Goal: Find specific page/section: Find specific page/section

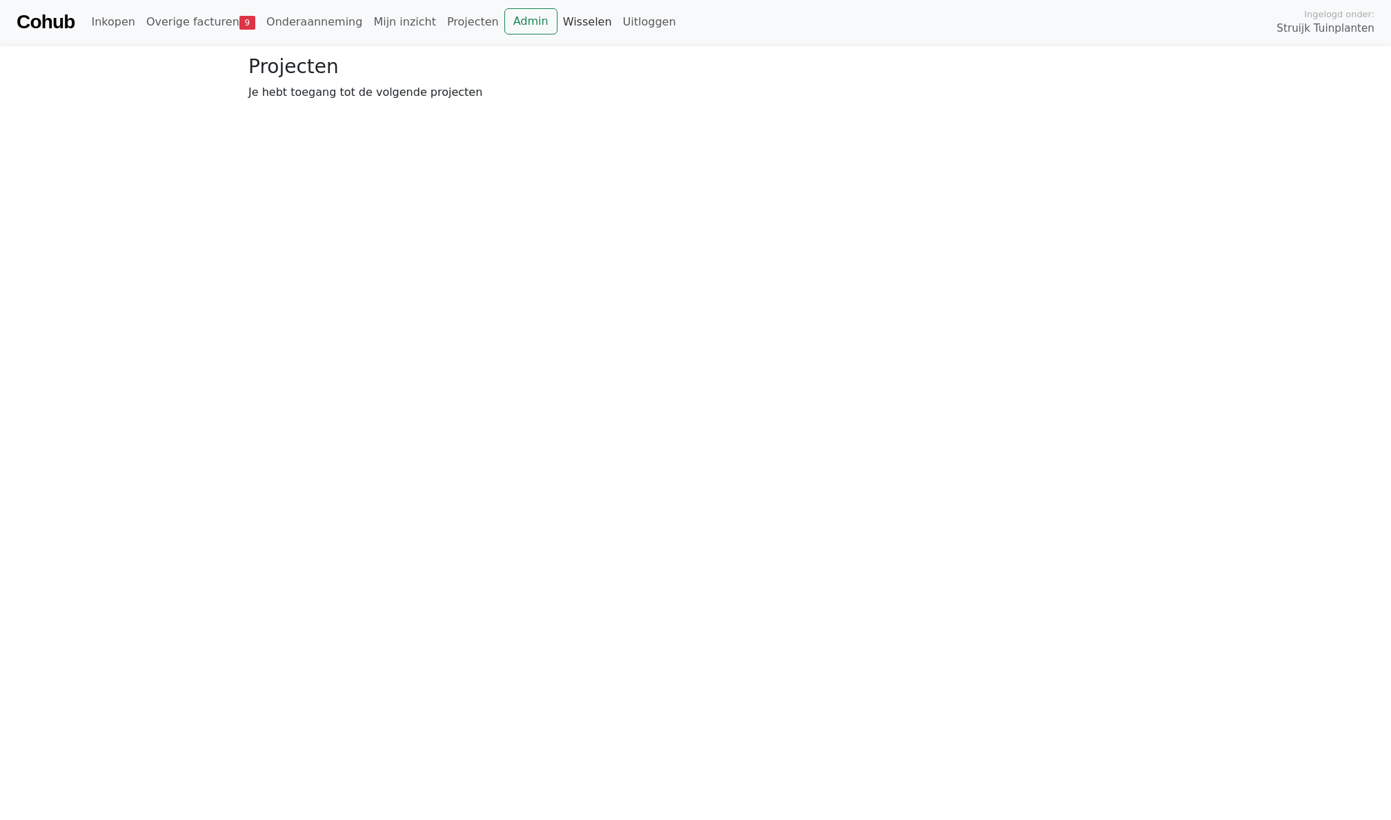
click at [578, 26] on link "Wisselen" at bounding box center [588, 22] width 60 height 28
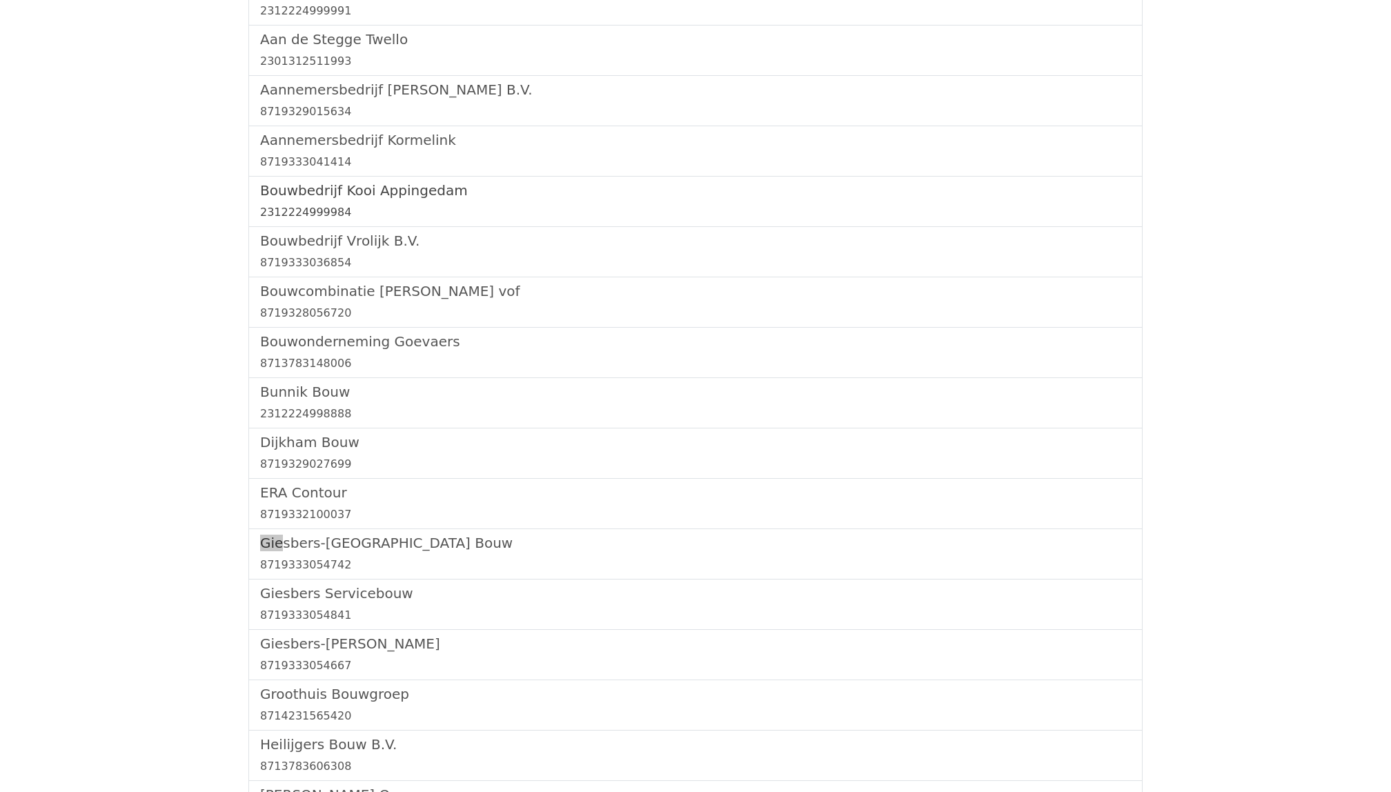
scroll to position [178, 0]
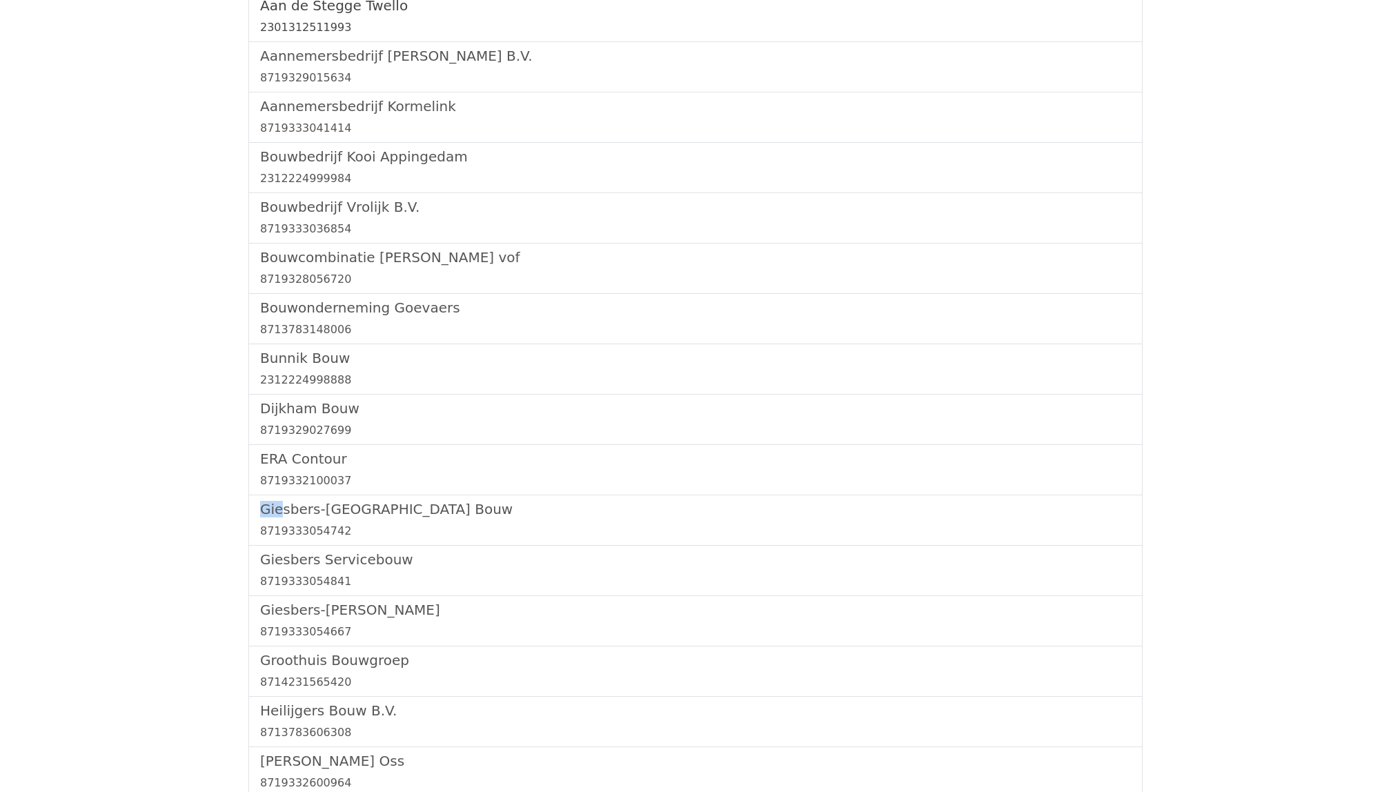
click at [956, 19] on div "2301312511993" at bounding box center [695, 27] width 871 height 17
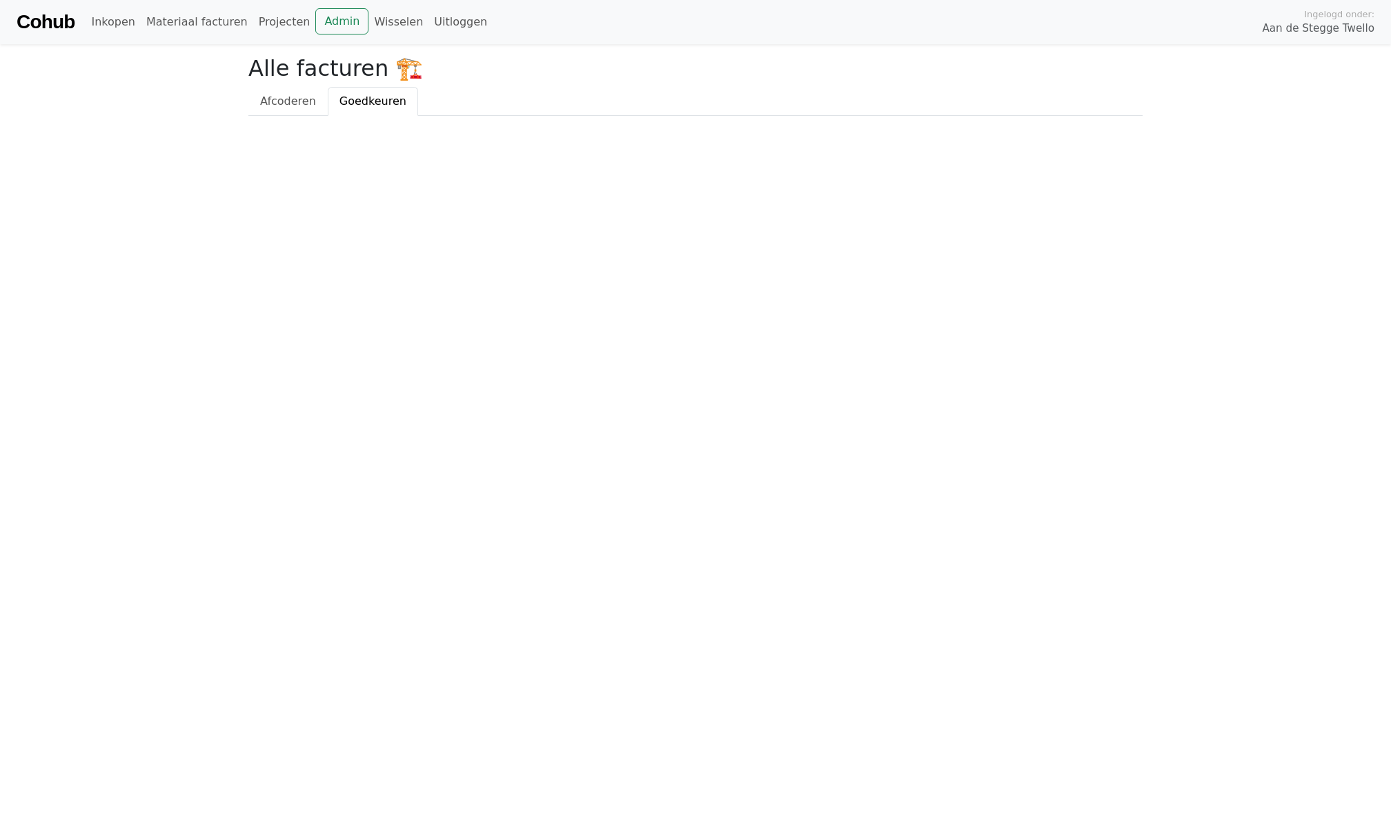
drag, startPoint x: 983, startPoint y: 1, endPoint x: 967, endPoint y: 166, distance: 166.4
click at [967, 116] on html "Cohub Inkopen Materiaal facturen Projecten Admin Wisselen Uitloggen Ingelogd on…" at bounding box center [695, 58] width 1391 height 116
click at [382, 35] on link "Wisselen" at bounding box center [398, 22] width 60 height 28
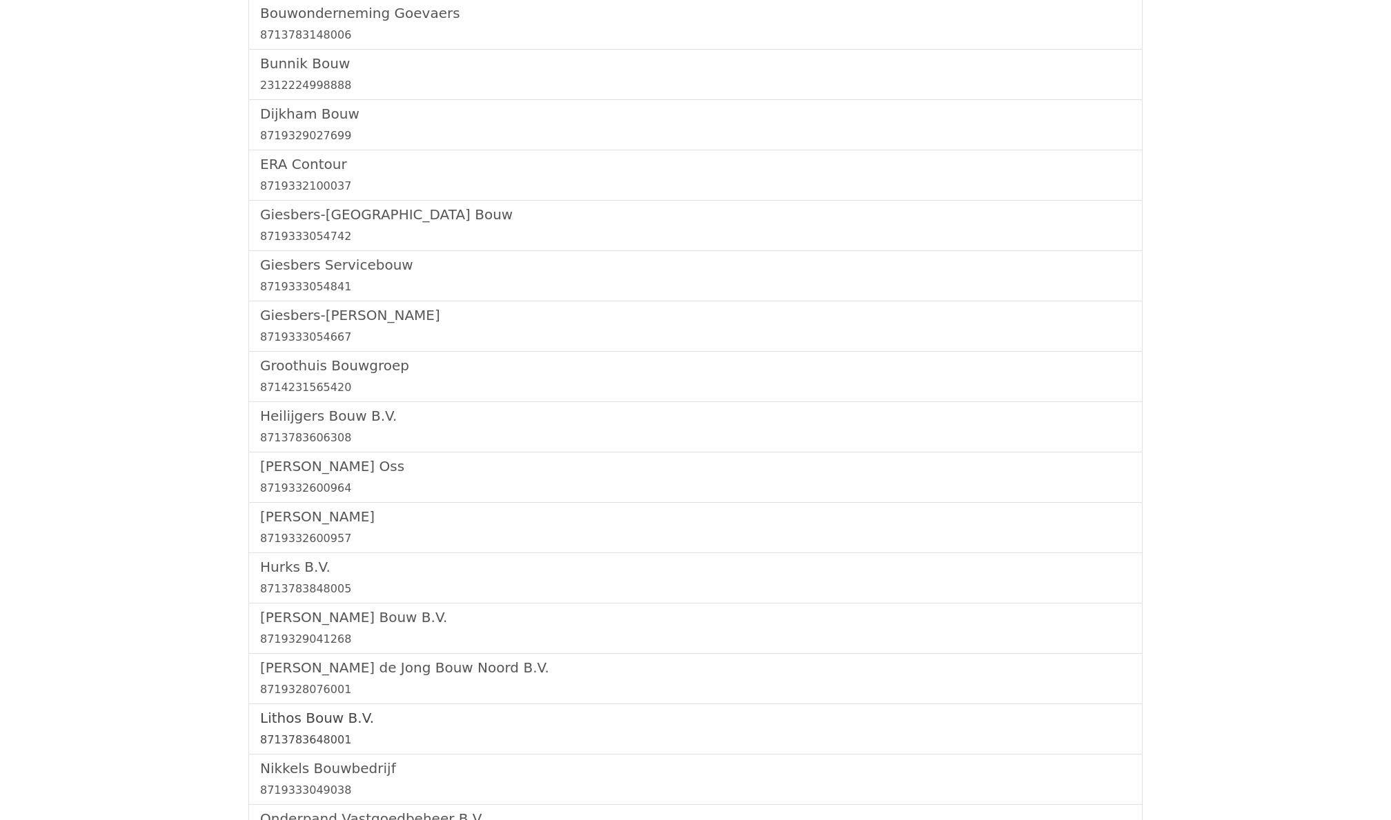
scroll to position [472, 0]
click at [290, 324] on h5 "Giesbers-Wijchen Bouw" at bounding box center [695, 316] width 871 height 17
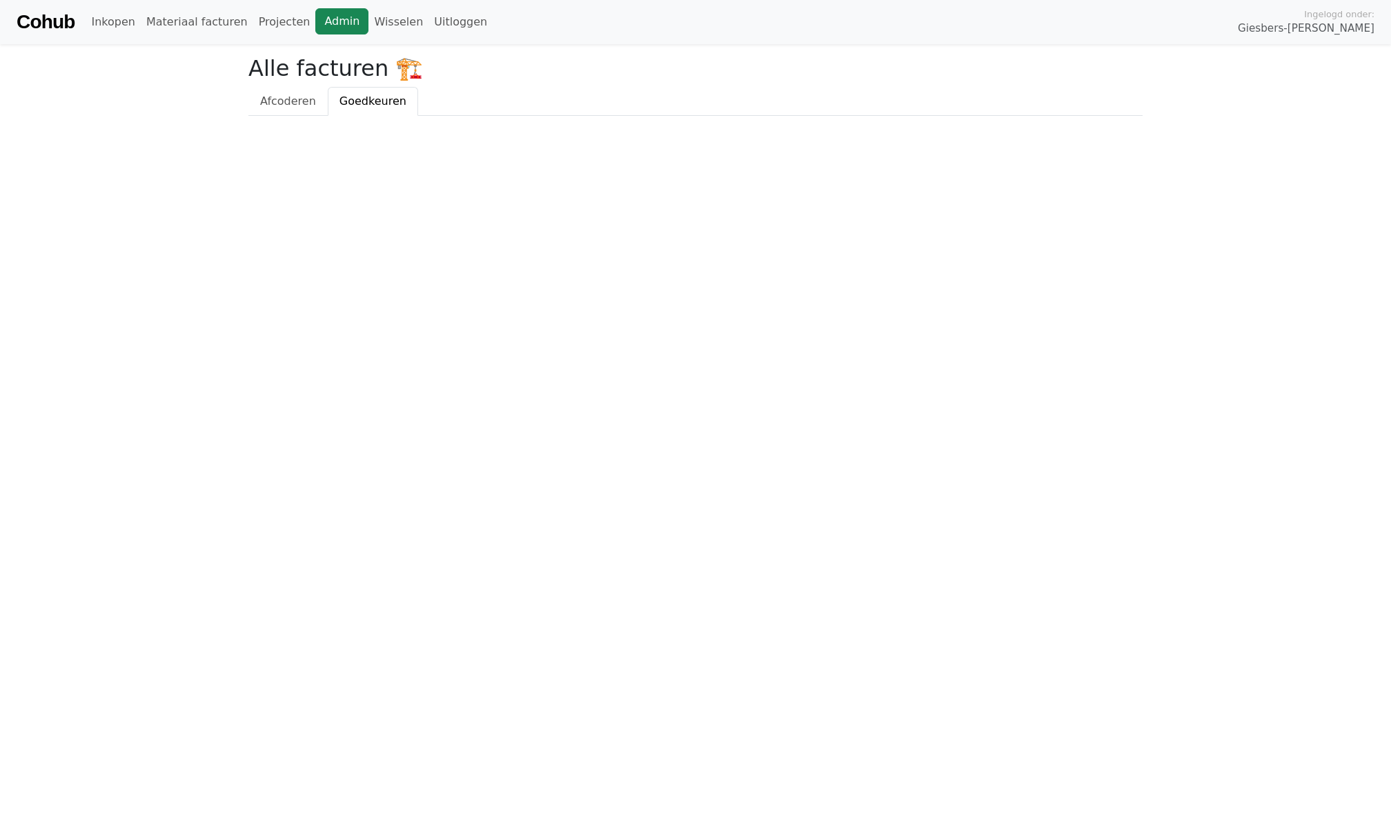
click at [342, 21] on link "Admin" at bounding box center [341, 21] width 53 height 26
click at [392, 12] on link "Wisselen" at bounding box center [398, 22] width 60 height 28
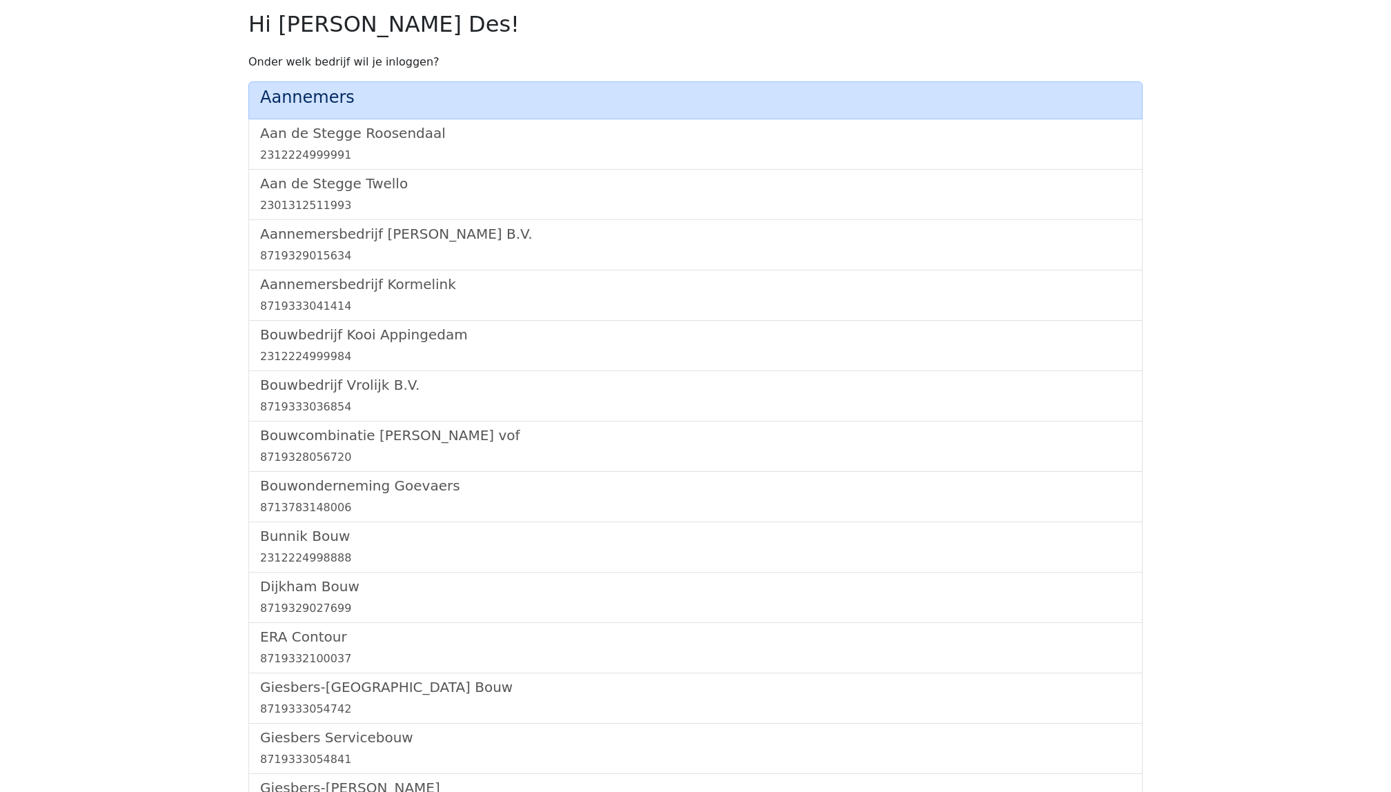
scroll to position [1457, 0]
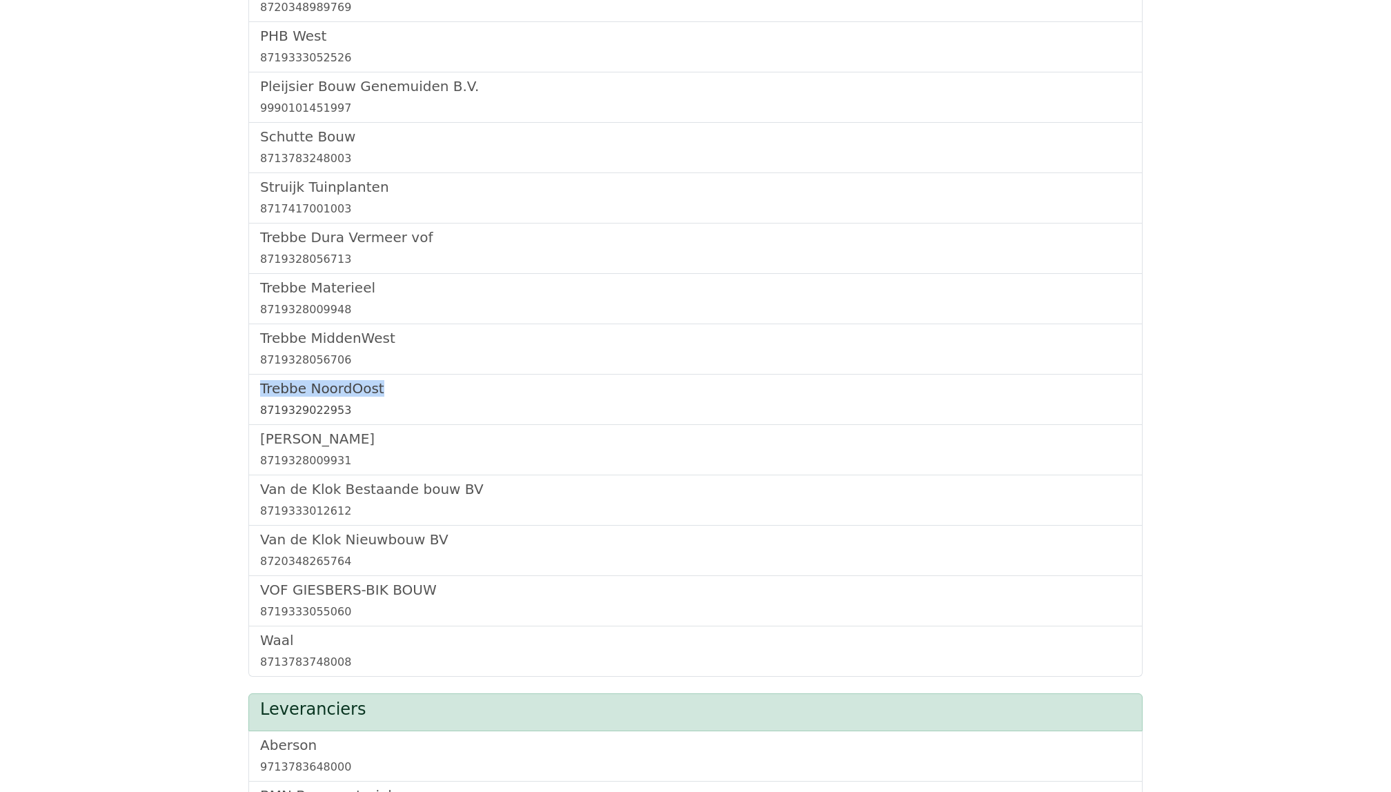
click at [299, 393] on h5 "Trebbe NoordOost" at bounding box center [695, 388] width 871 height 17
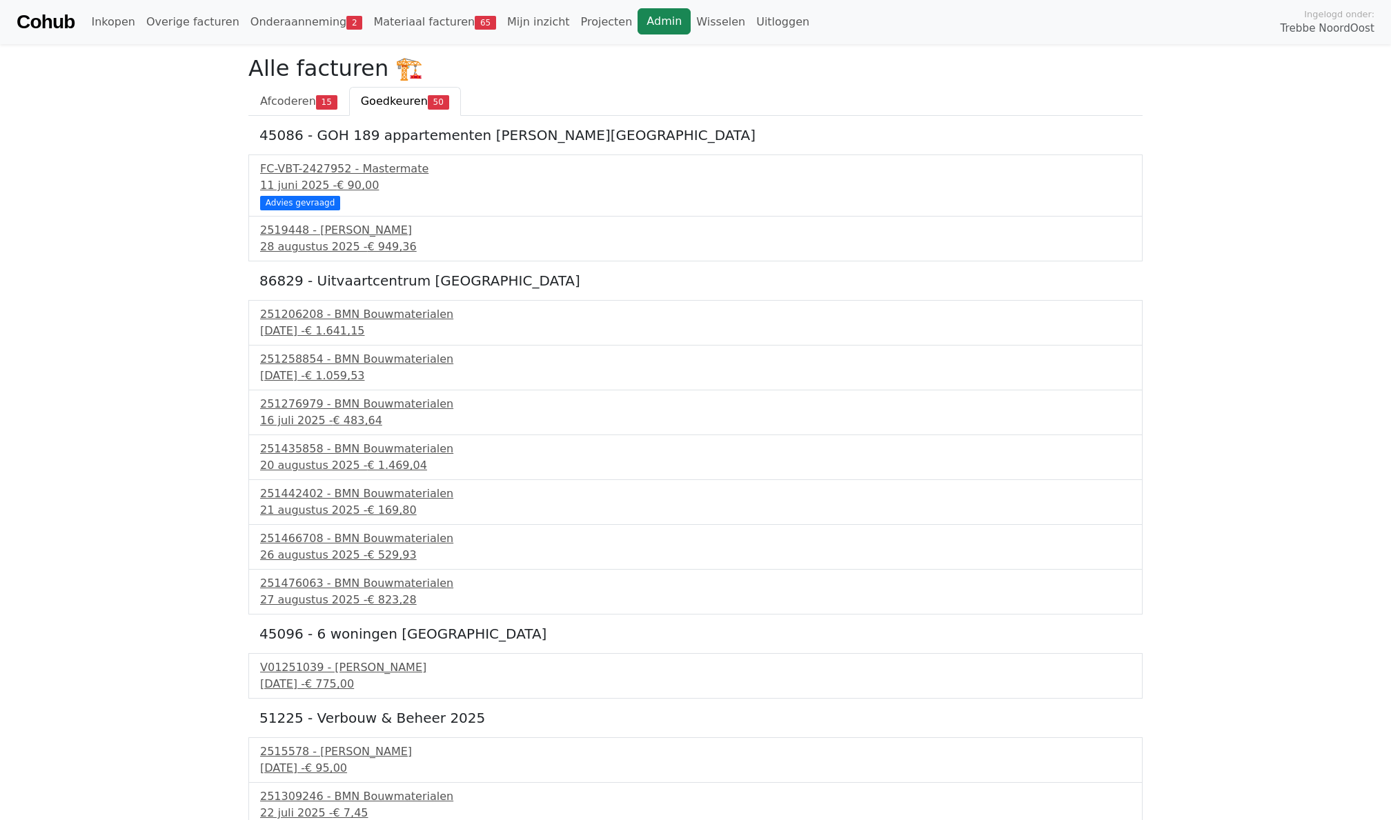
click at [639, 23] on link "Admin" at bounding box center [664, 21] width 53 height 26
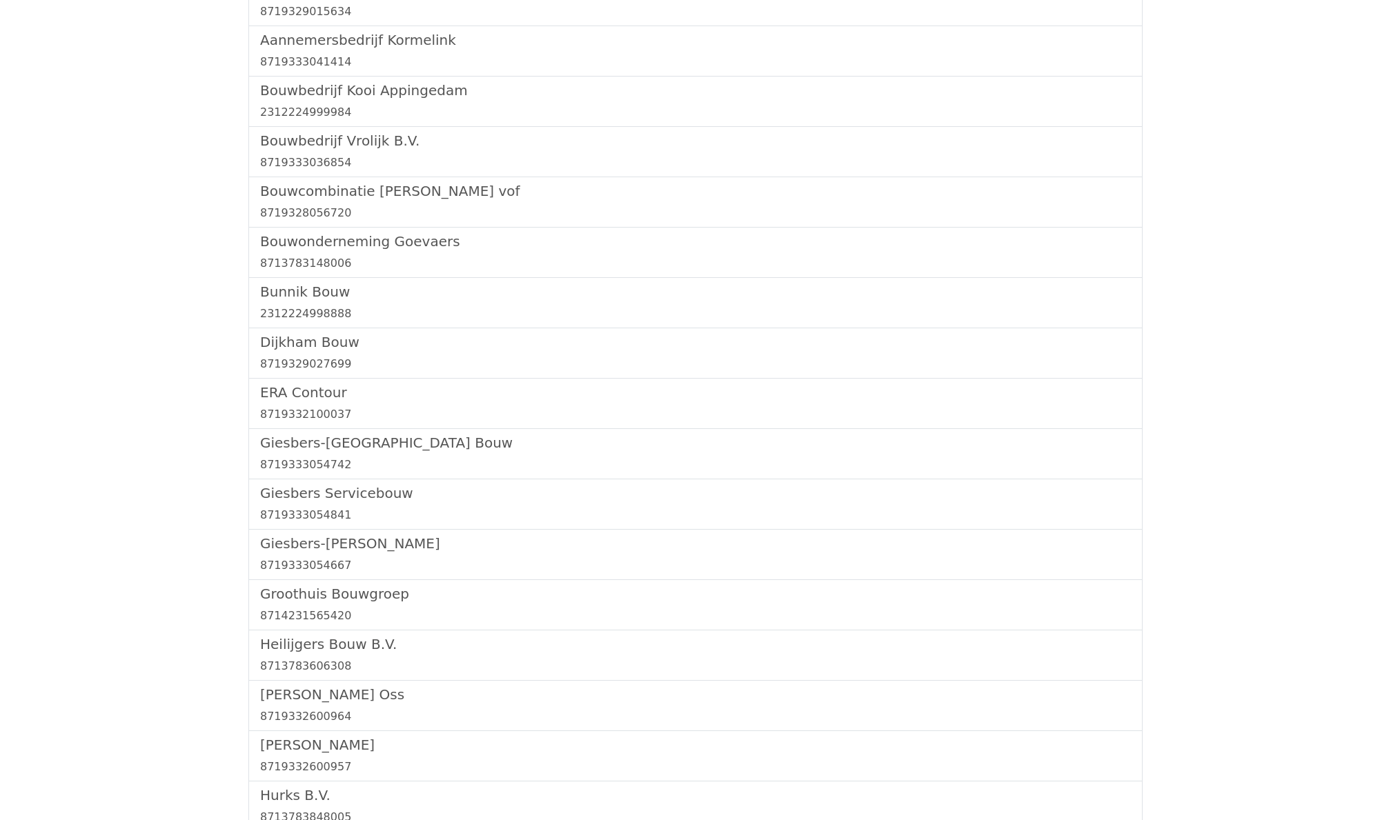
scroll to position [243, 0]
click at [352, 547] on h5 "Giesbers-[PERSON_NAME]" at bounding box center [695, 545] width 871 height 17
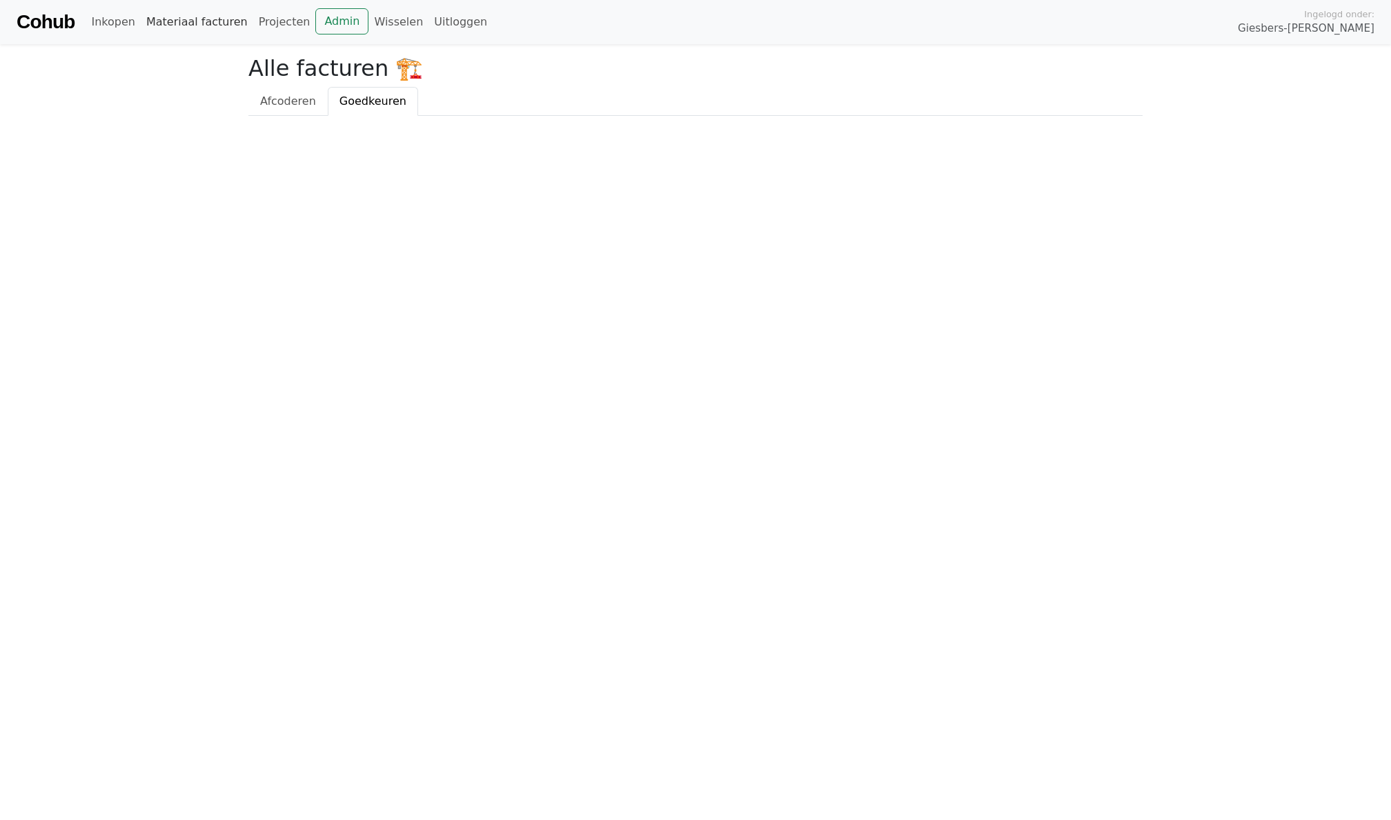
click at [148, 31] on link "Materiaal facturen" at bounding box center [197, 22] width 112 height 28
click at [342, 23] on link "Admin" at bounding box center [341, 21] width 53 height 26
click at [175, 18] on link "Materiaal facturen" at bounding box center [197, 22] width 112 height 28
click at [266, 15] on link "Projecten" at bounding box center [284, 22] width 63 height 28
click at [374, 14] on link "Wisselen" at bounding box center [398, 22] width 60 height 28
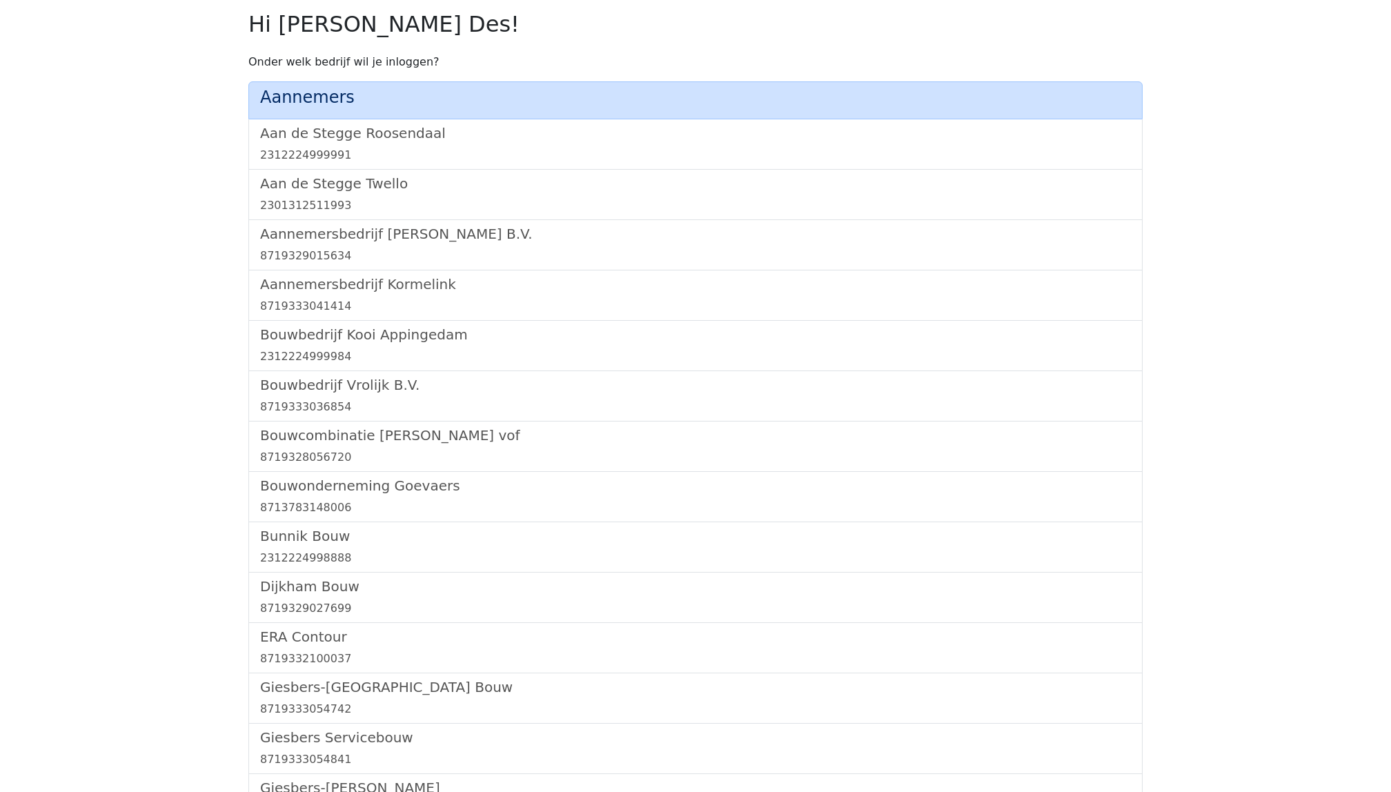
scroll to position [1508, 0]
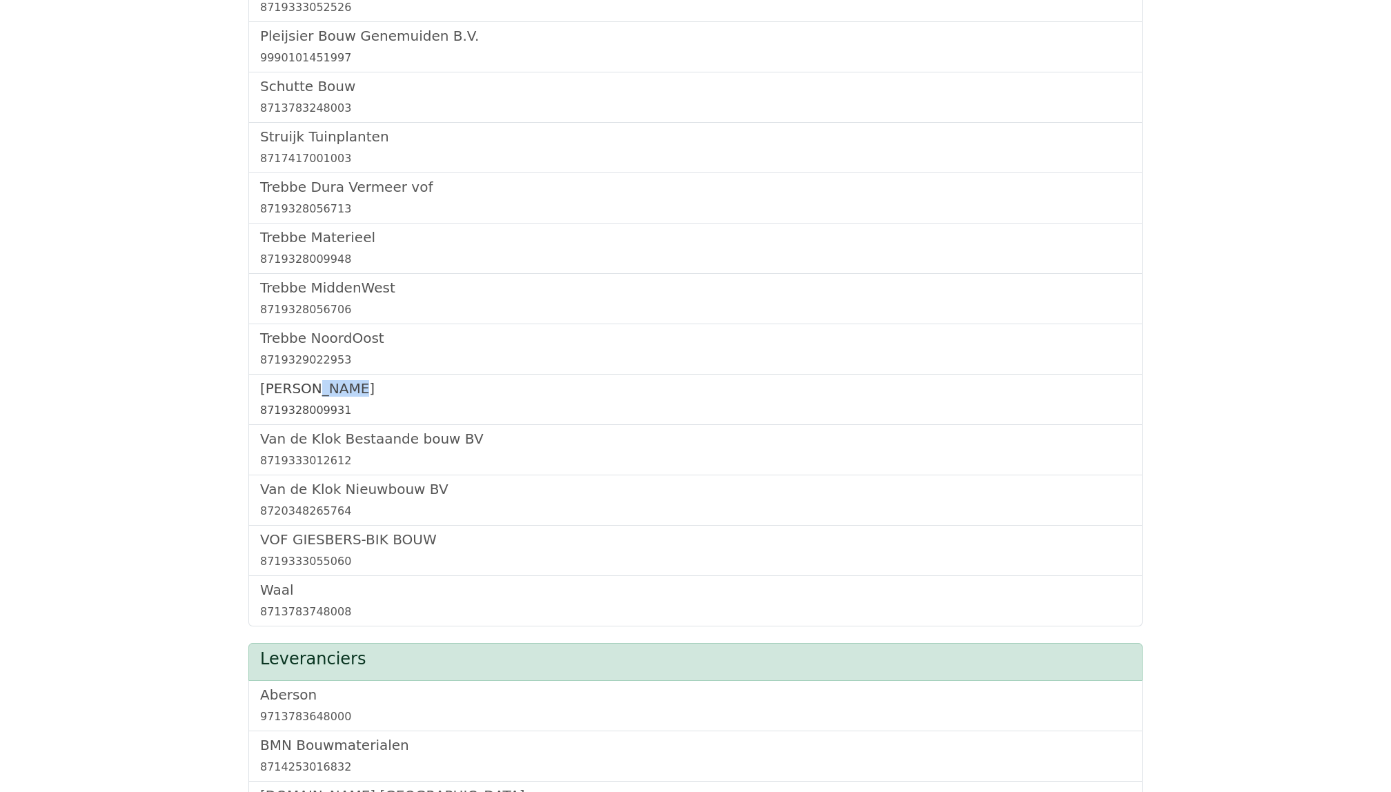
click at [277, 397] on h5 "Trebbe Wonen" at bounding box center [695, 388] width 871 height 17
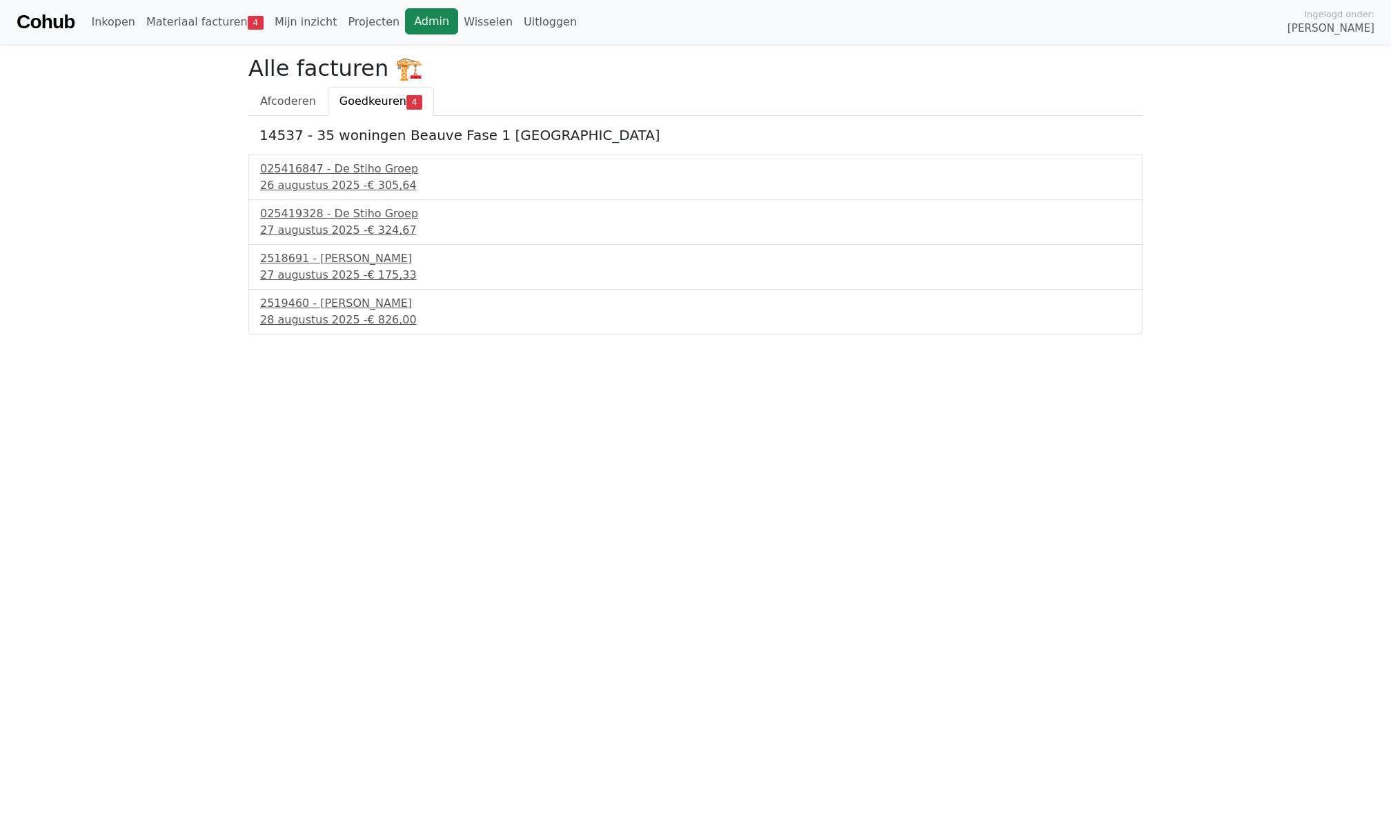
click at [423, 20] on link "Admin" at bounding box center [431, 21] width 53 height 26
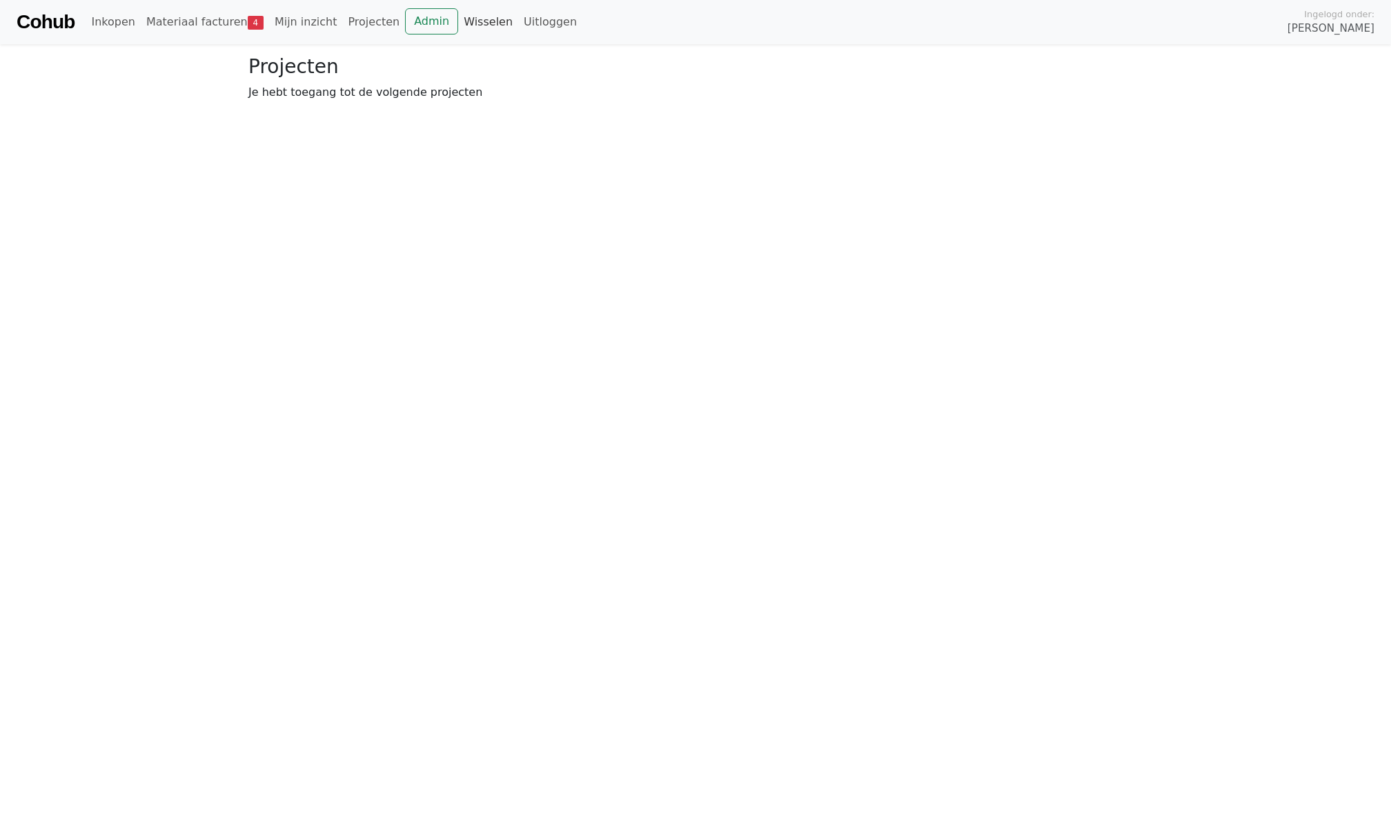
click at [458, 9] on link "Wisselen" at bounding box center [488, 22] width 60 height 28
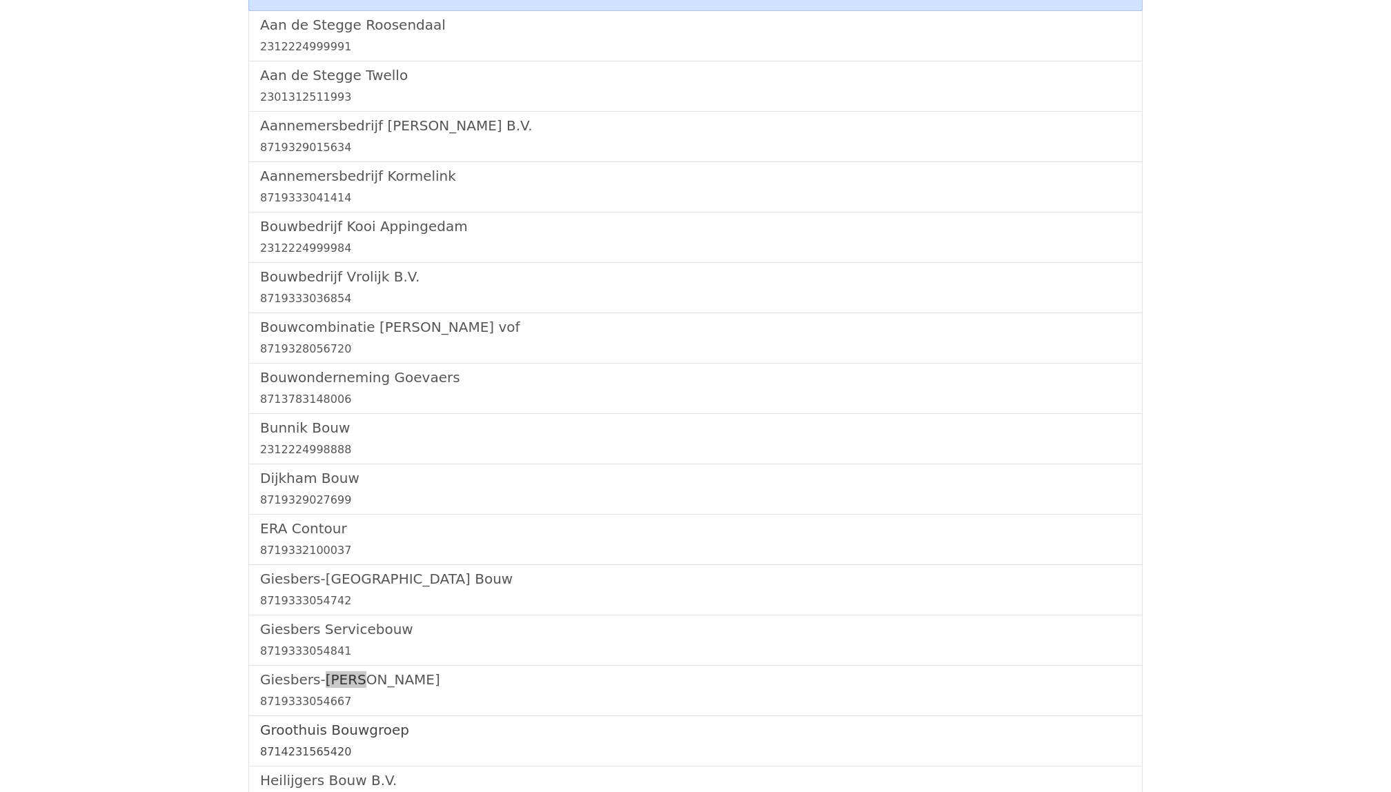
scroll to position [136, 0]
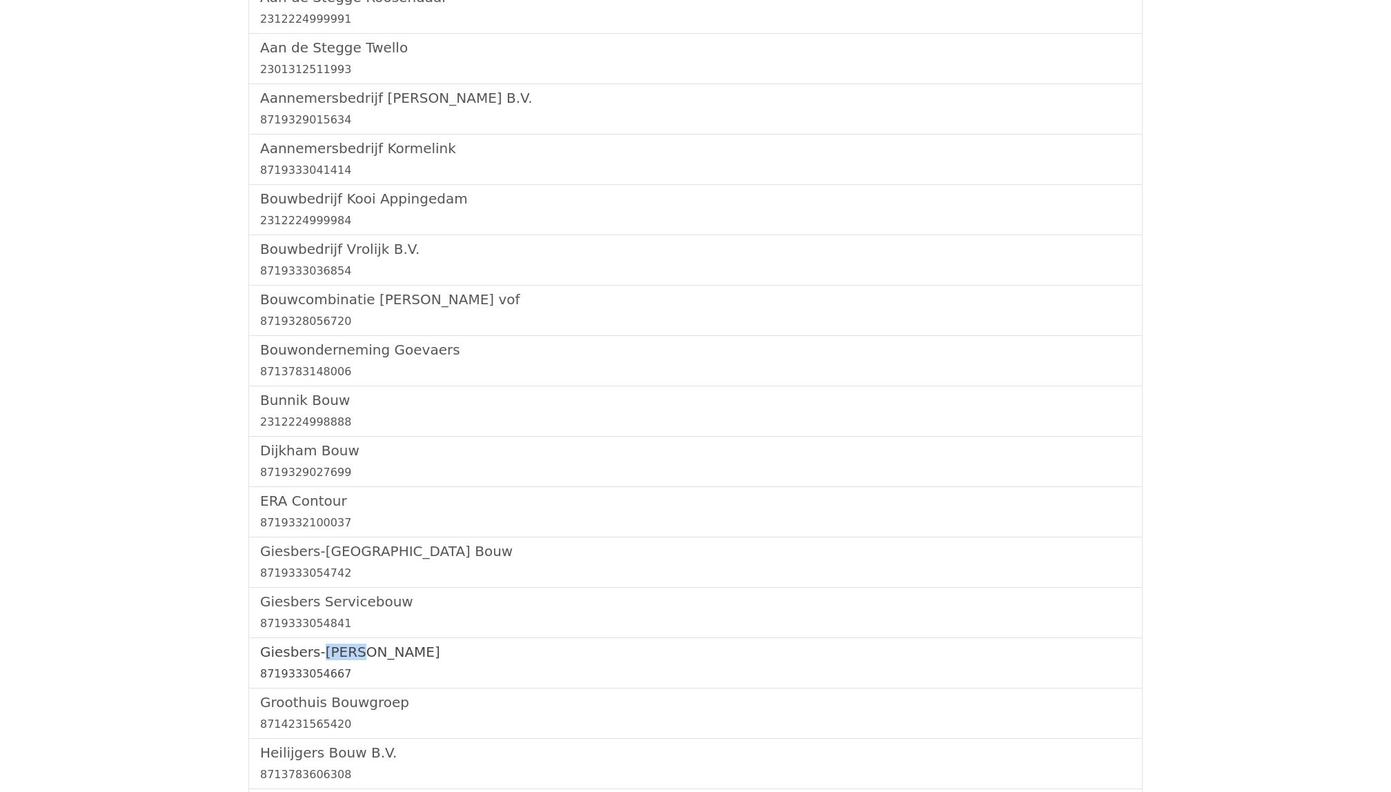
click at [340, 671] on div "8719333054667" at bounding box center [695, 674] width 871 height 17
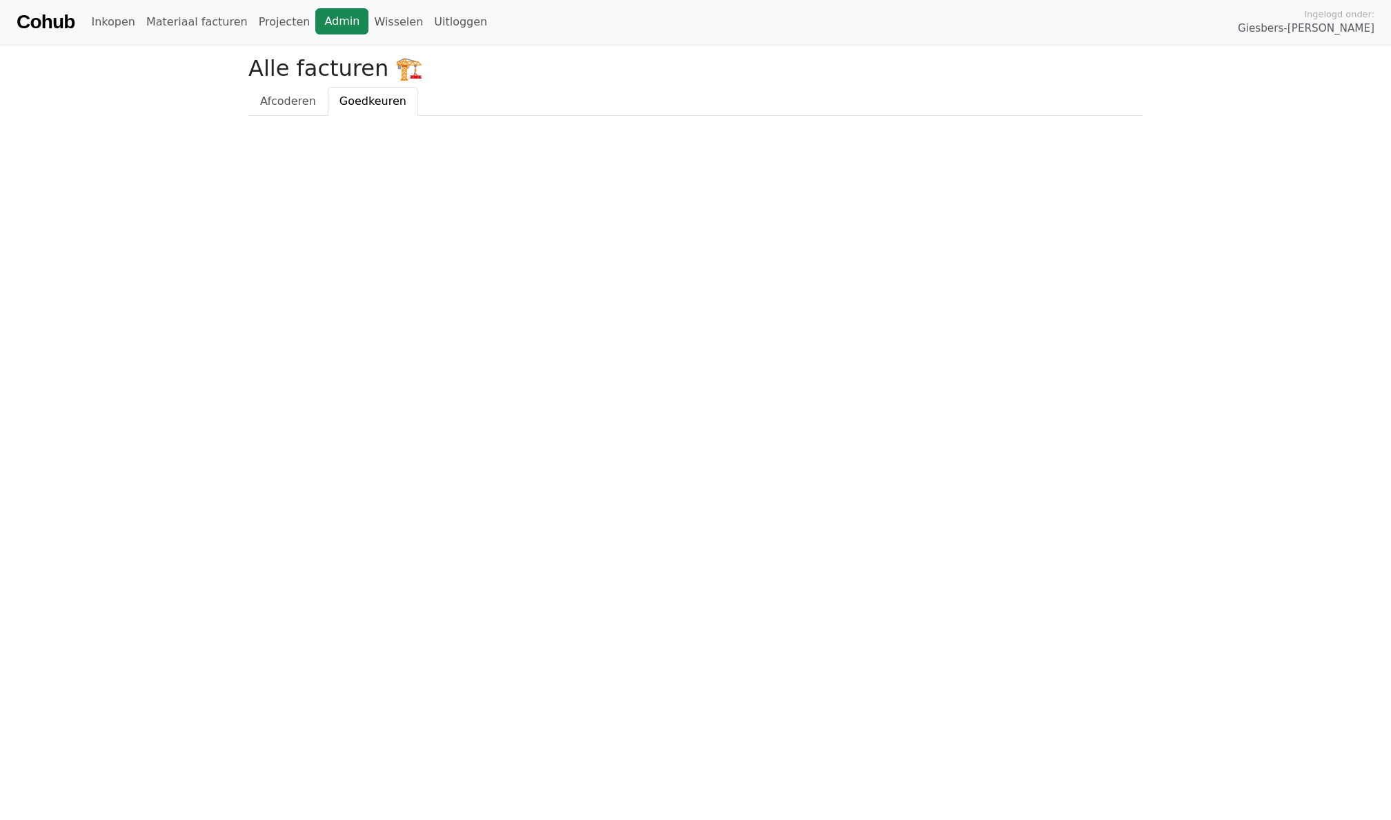
click at [335, 23] on link "Admin" at bounding box center [341, 21] width 53 height 26
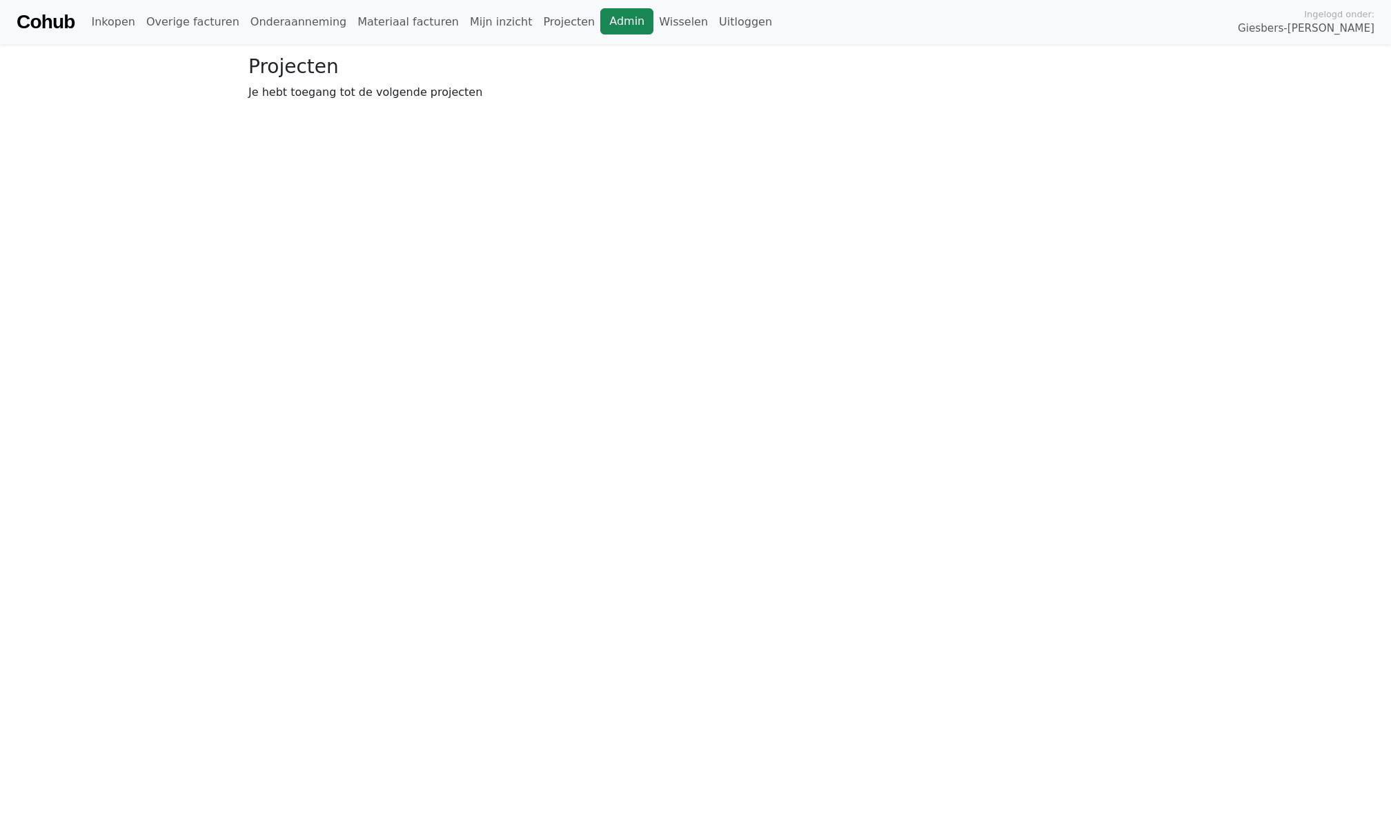
click at [600, 21] on link "Admin" at bounding box center [626, 21] width 53 height 26
click at [161, 23] on link "Overige facturen" at bounding box center [193, 22] width 104 height 28
click at [282, 32] on link "Onderaanneming" at bounding box center [298, 22] width 107 height 28
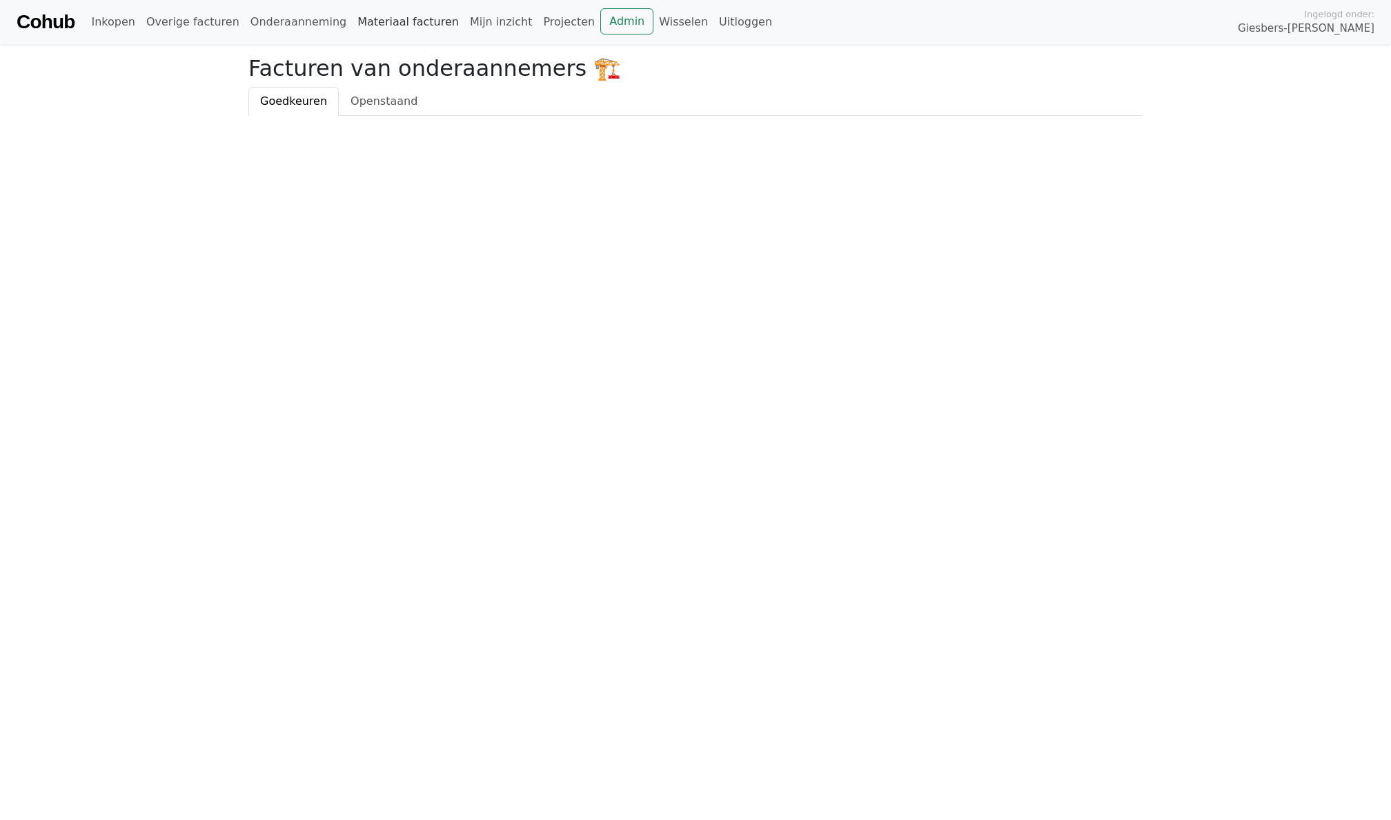
click at [412, 32] on link "Materiaal facturen" at bounding box center [408, 22] width 112 height 28
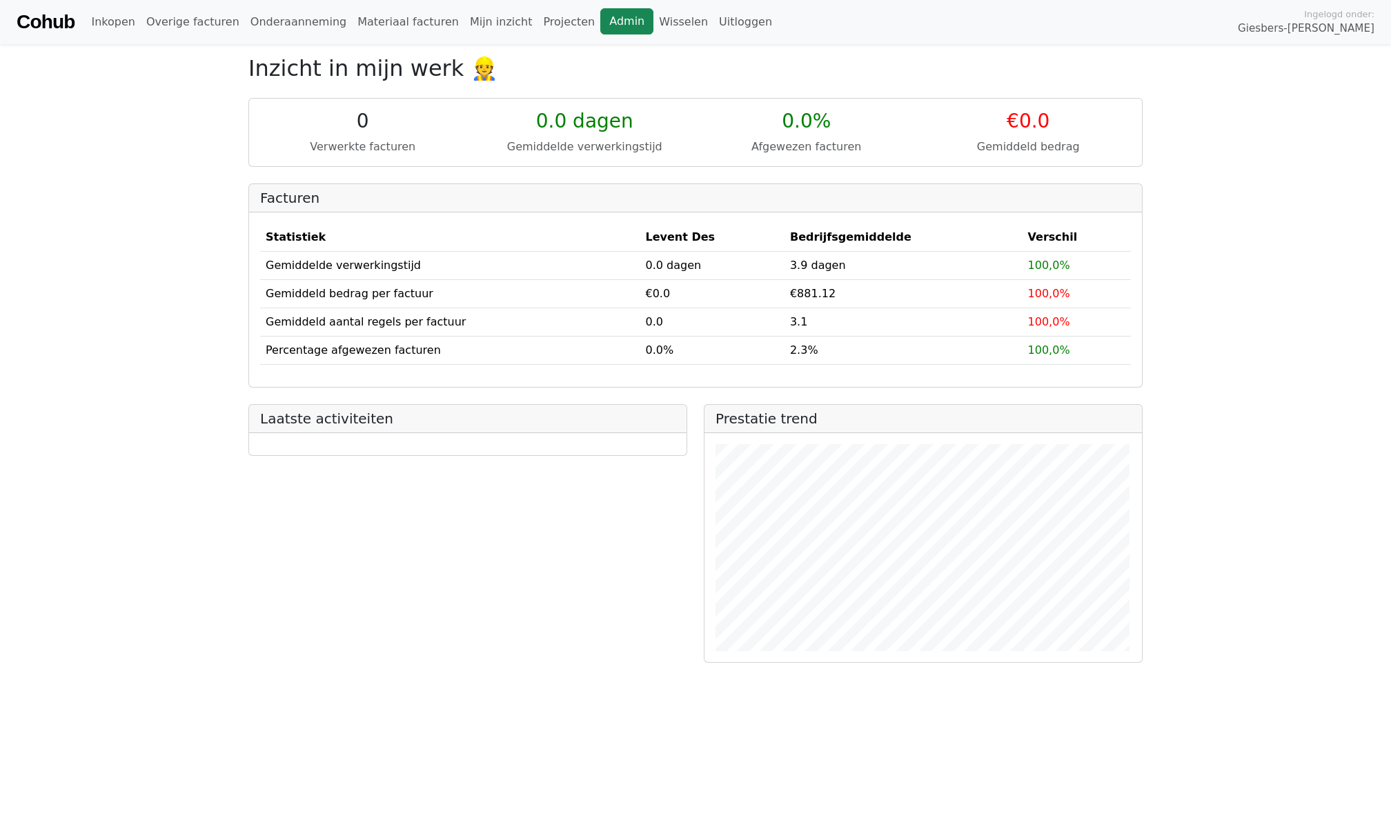
click at [600, 29] on link "Admin" at bounding box center [626, 21] width 53 height 26
